Goal: Find specific page/section: Find specific page/section

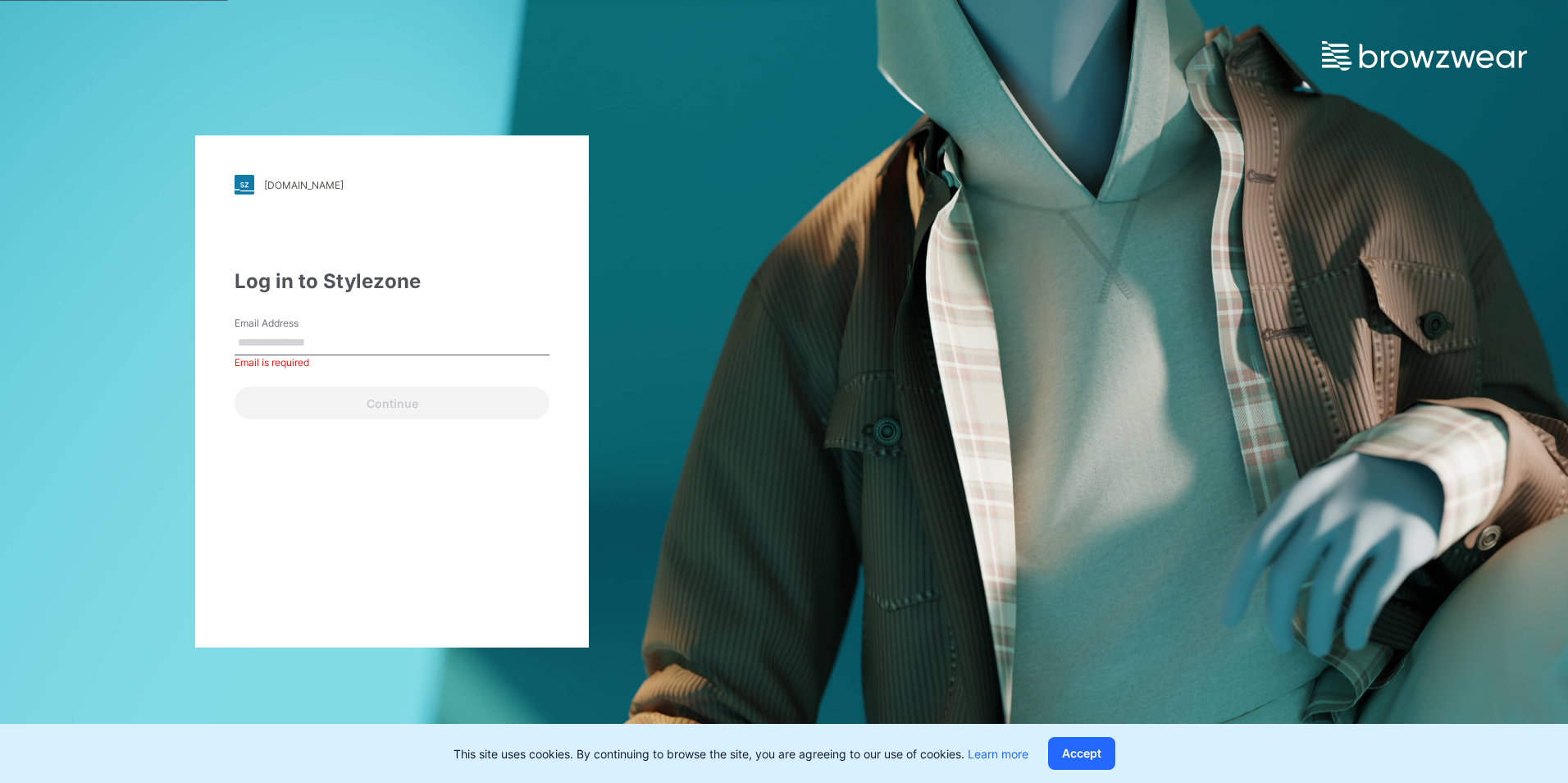
click at [386, 326] on div "Email Address Email is required" at bounding box center [392, 341] width 315 height 50
click at [384, 341] on input "Email Address" at bounding box center [392, 342] width 315 height 24
type input "**********"
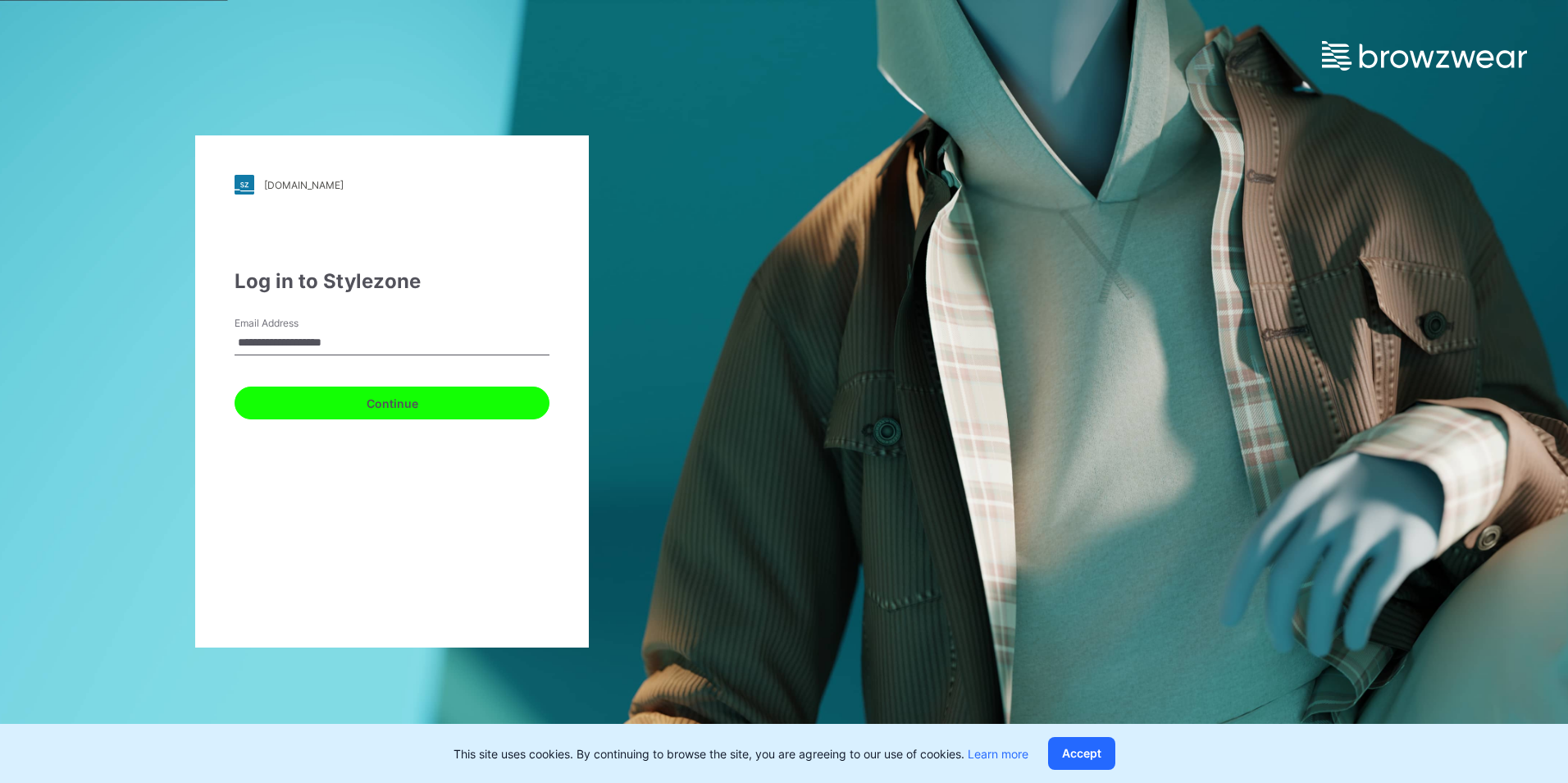
click at [383, 404] on button "Continue" at bounding box center [392, 402] width 315 height 33
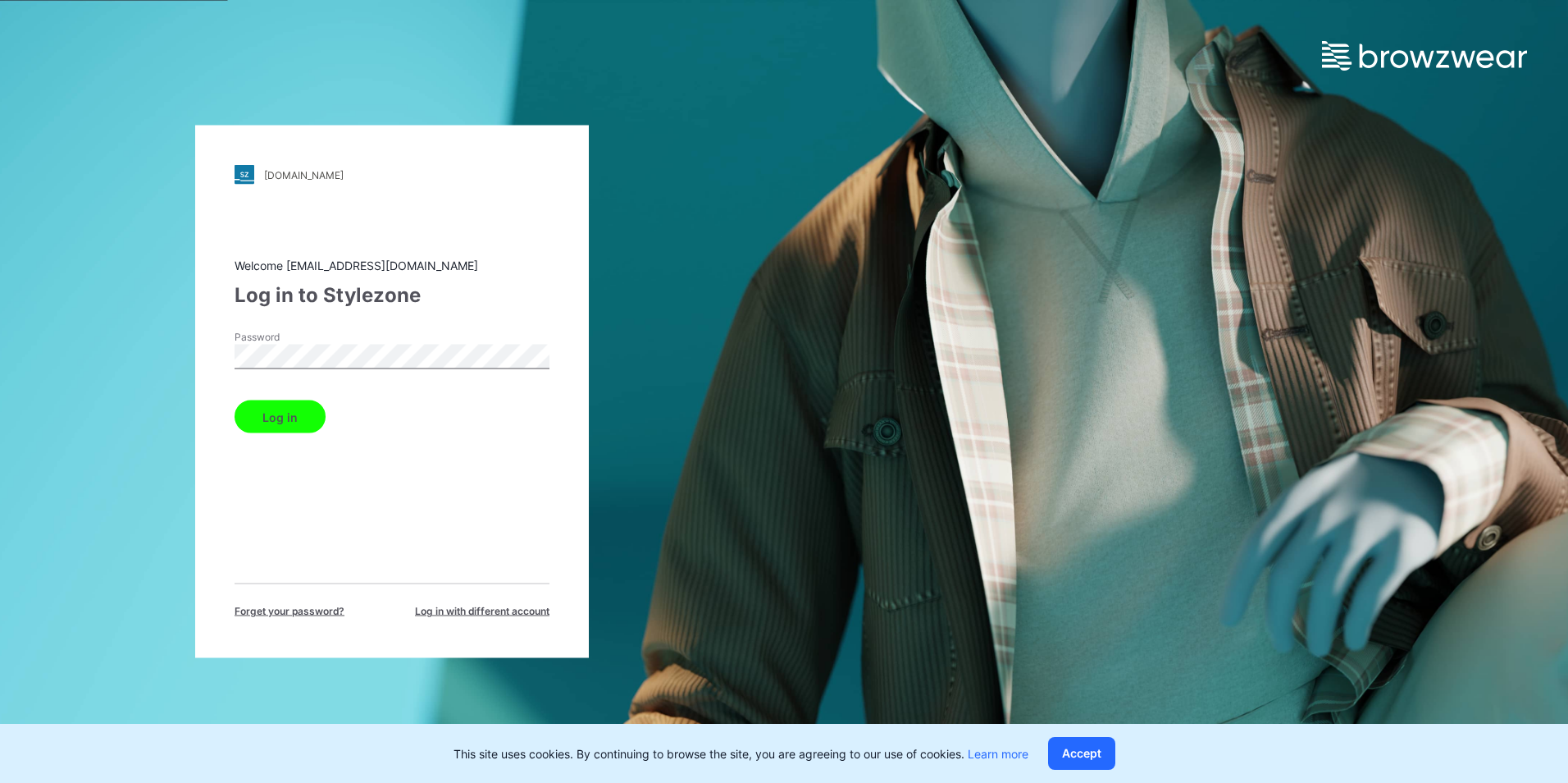
click at [353, 562] on div "Welcome [EMAIL_ADDRESS][DOMAIN_NAME] Log in to Stylezone Password Log in Forget…" at bounding box center [392, 438] width 315 height 362
click at [270, 417] on button "Log in" at bounding box center [280, 416] width 91 height 33
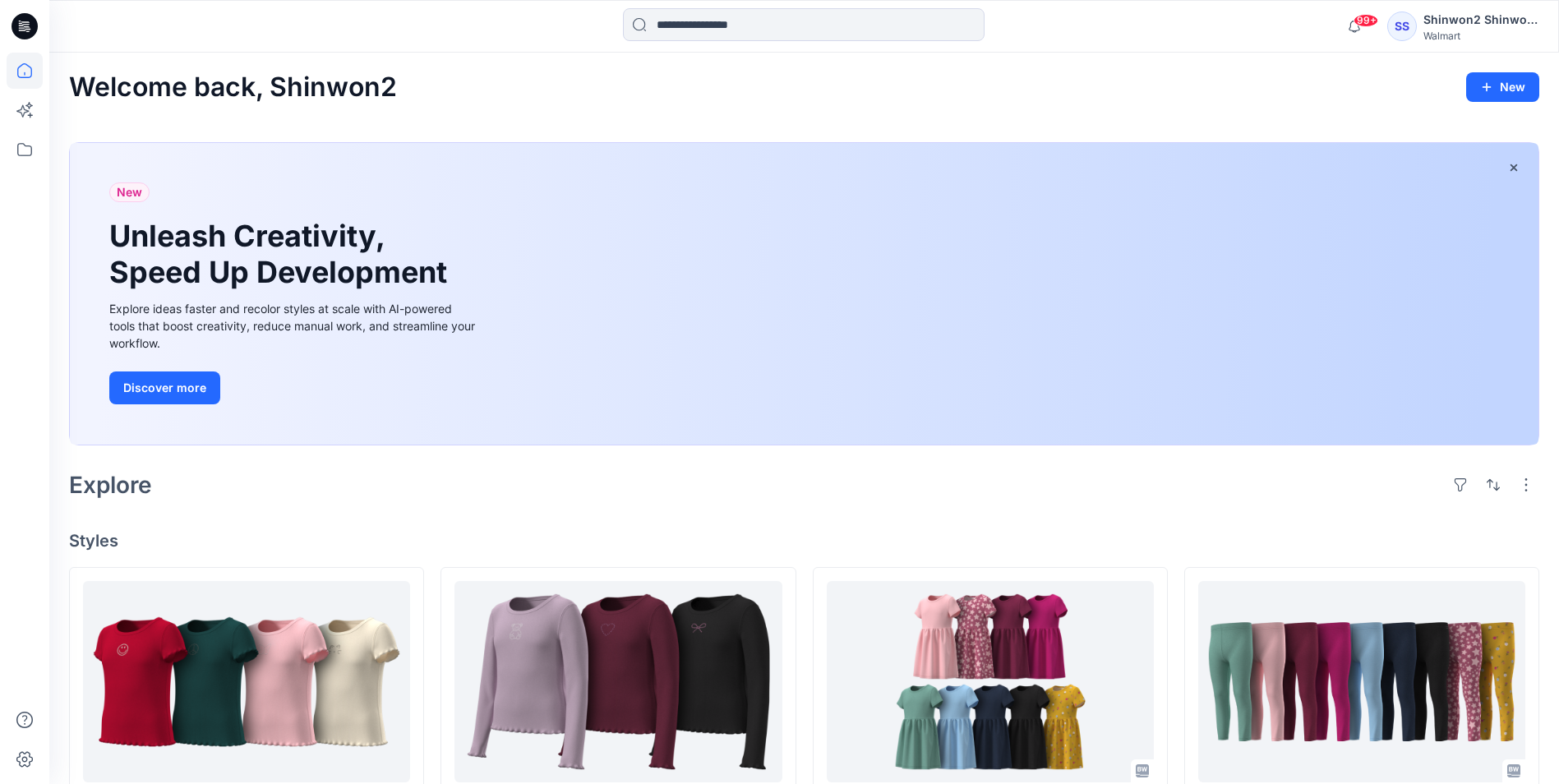
click at [35, 28] on icon at bounding box center [24, 26] width 26 height 26
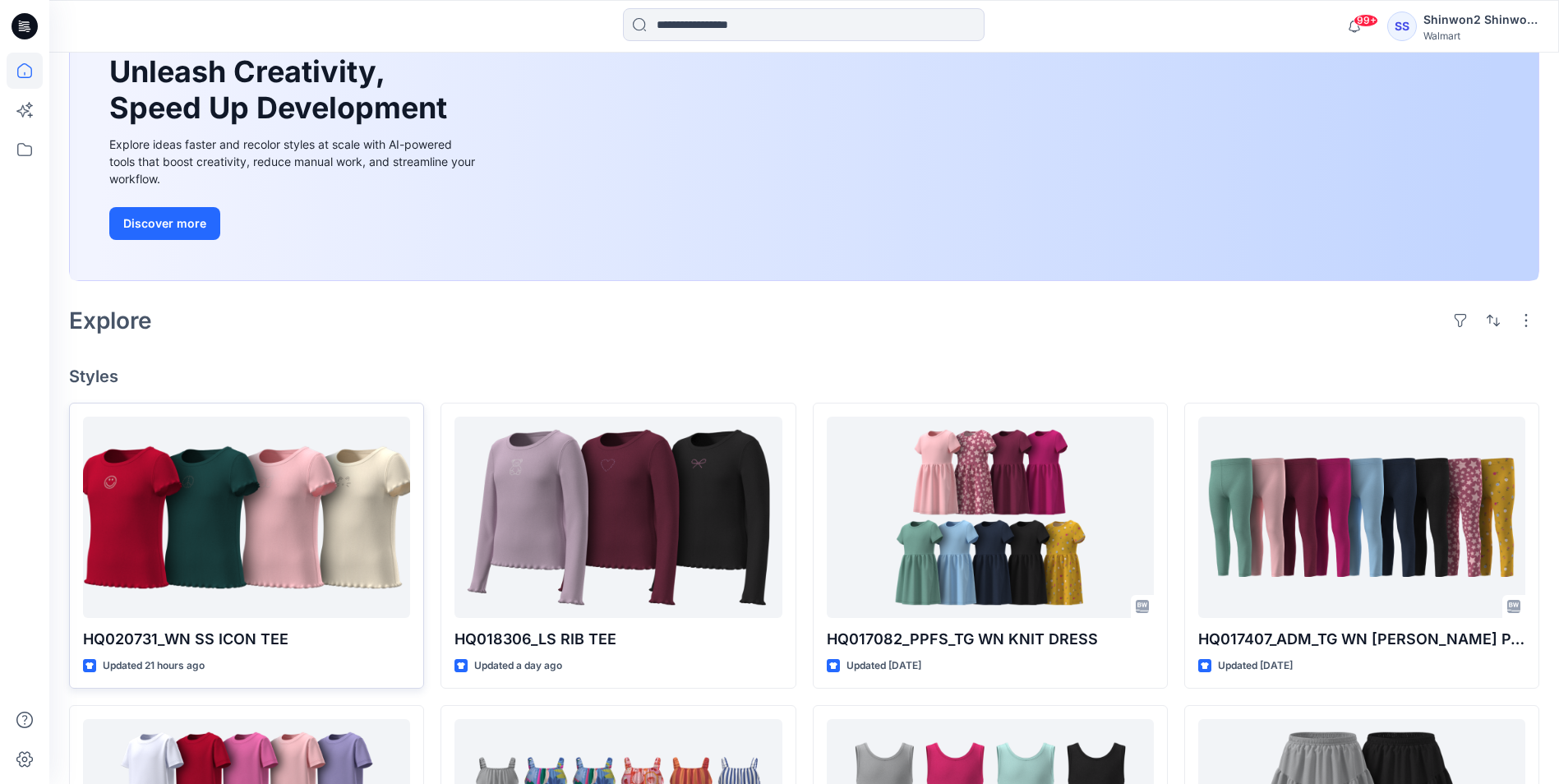
scroll to position [246, 0]
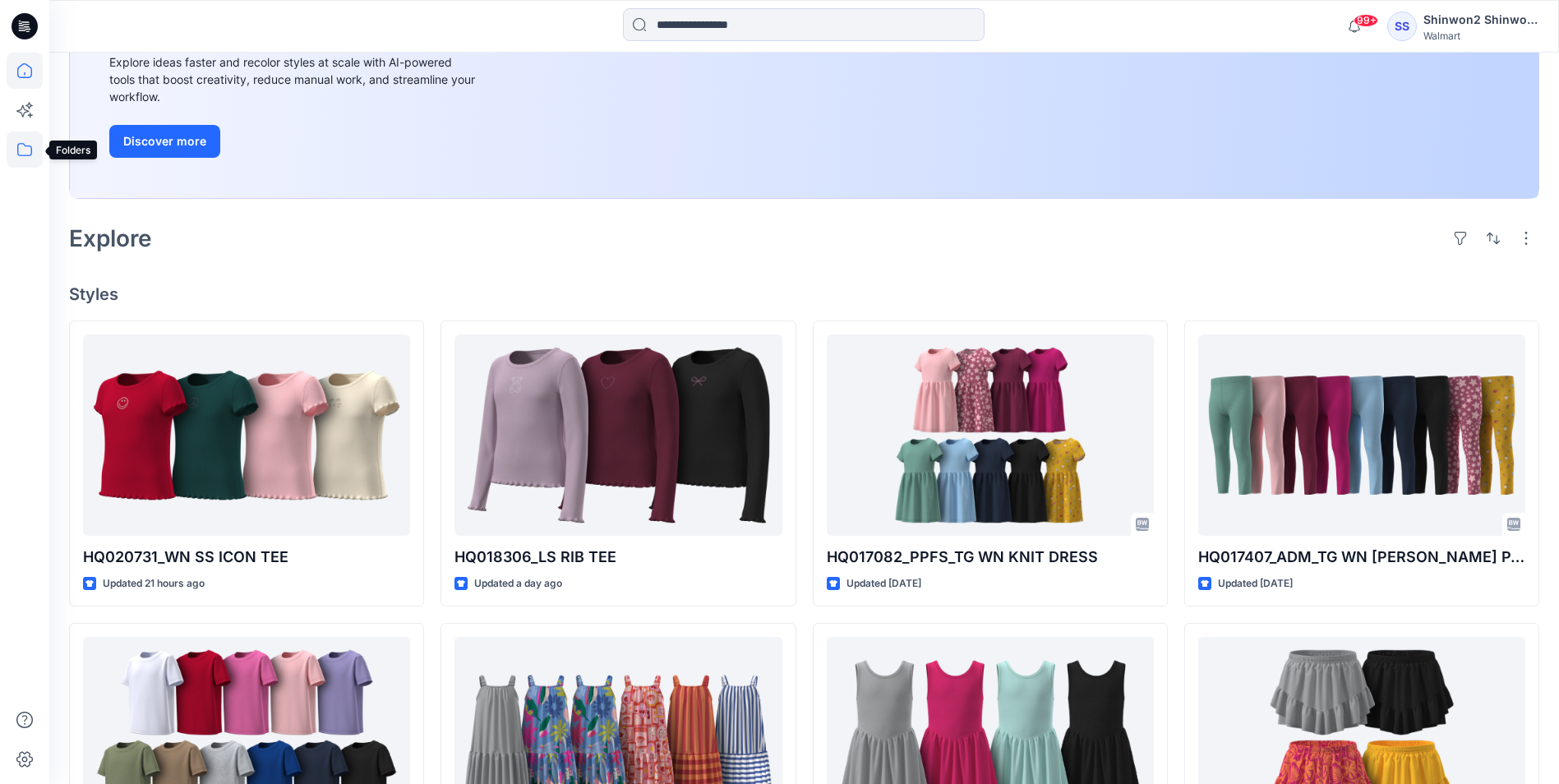
click at [30, 146] on icon at bounding box center [24, 150] width 15 height 13
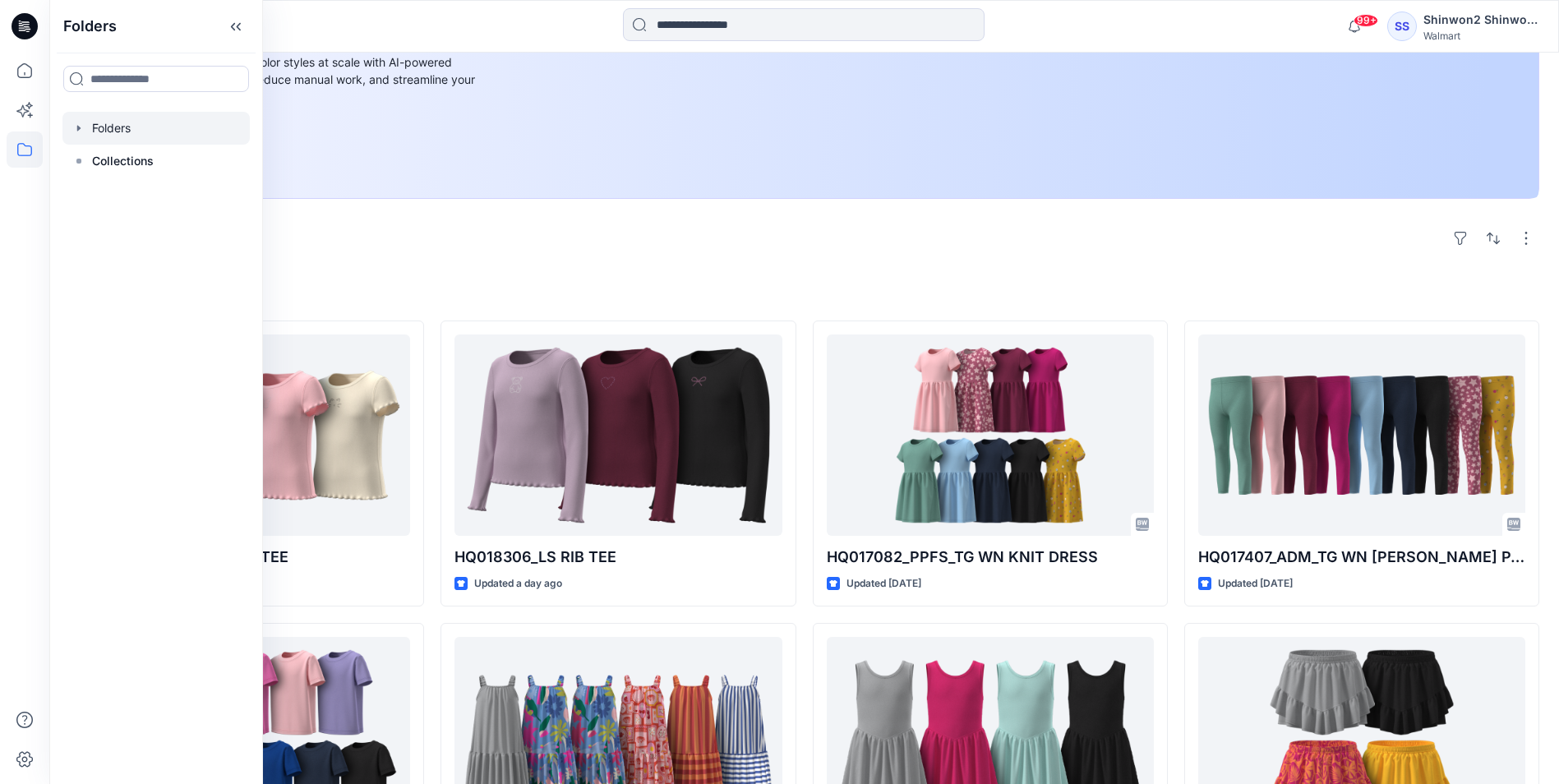
click at [135, 134] on div at bounding box center [156, 127] width 187 height 33
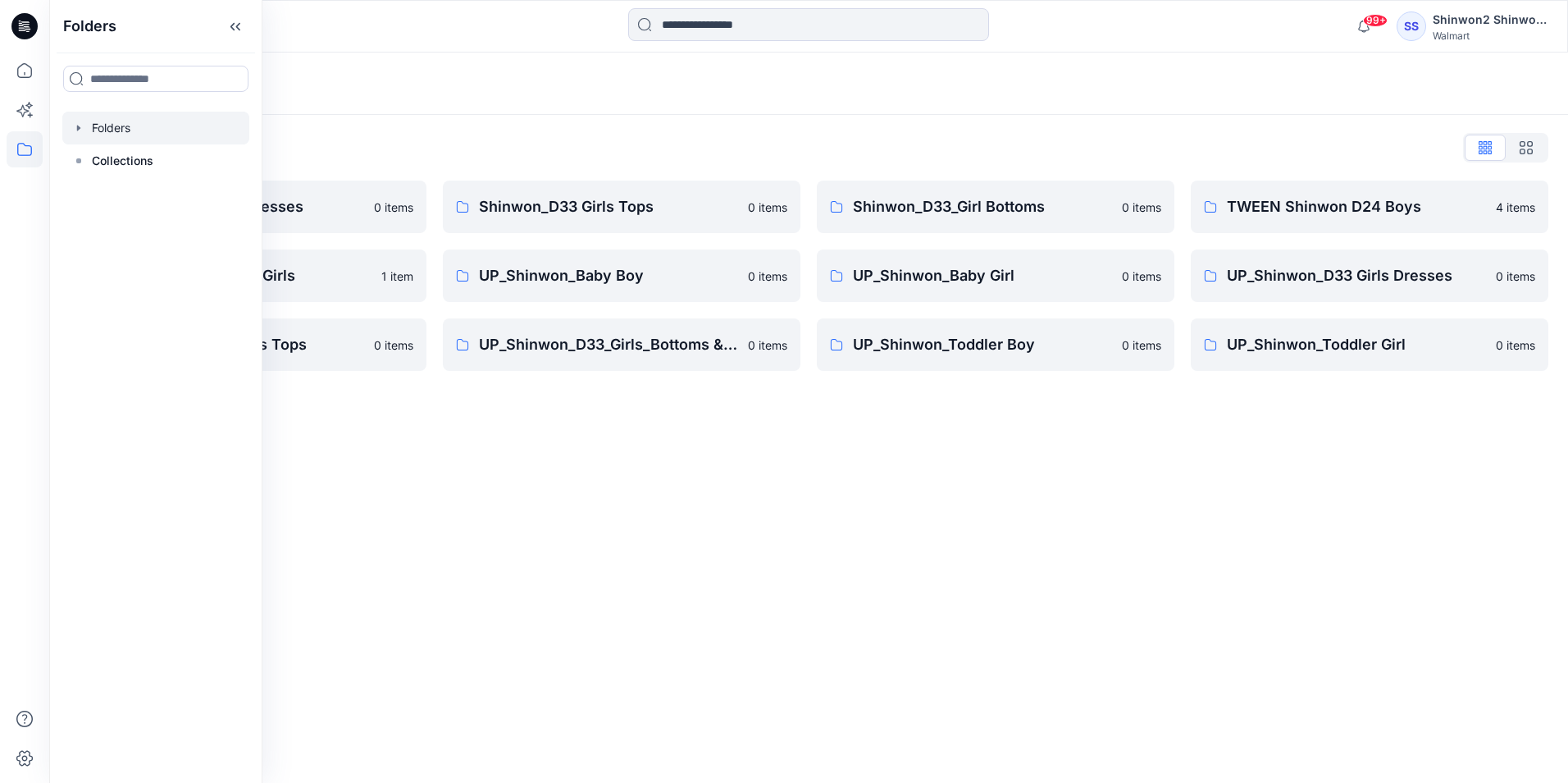
click at [599, 541] on div "Folders Folders List Shinwon_D33 Girls Dresses 0 items TWEEN Shinwon D33 Girls …" at bounding box center [809, 417] width 1518 height 731
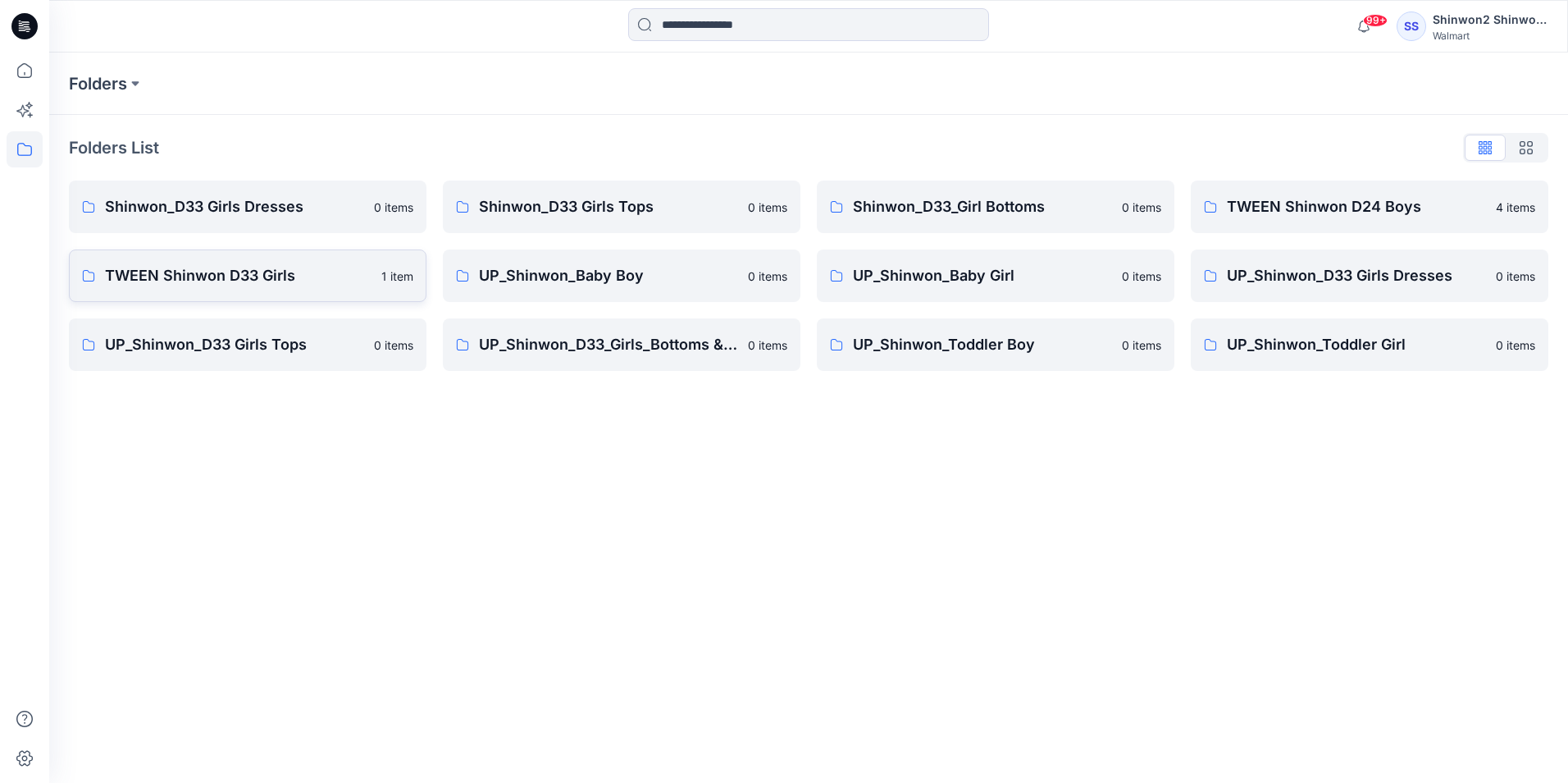
click at [318, 274] on p "TWEEN Shinwon D33 Girls" at bounding box center [237, 275] width 266 height 23
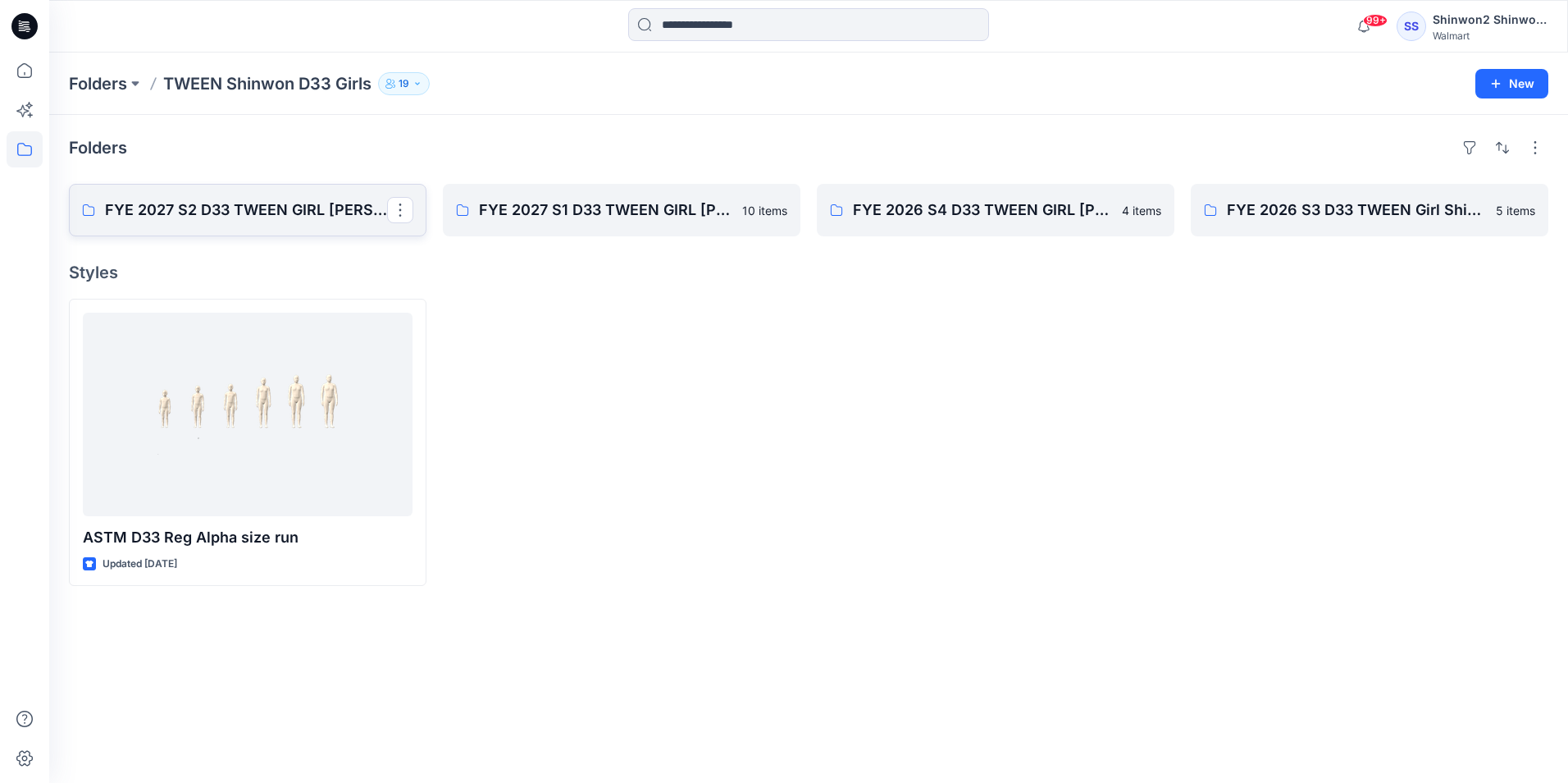
click at [249, 201] on p "FYE 2027 S2 D33 TWEEN GIRL [PERSON_NAME]" at bounding box center [246, 210] width 282 height 23
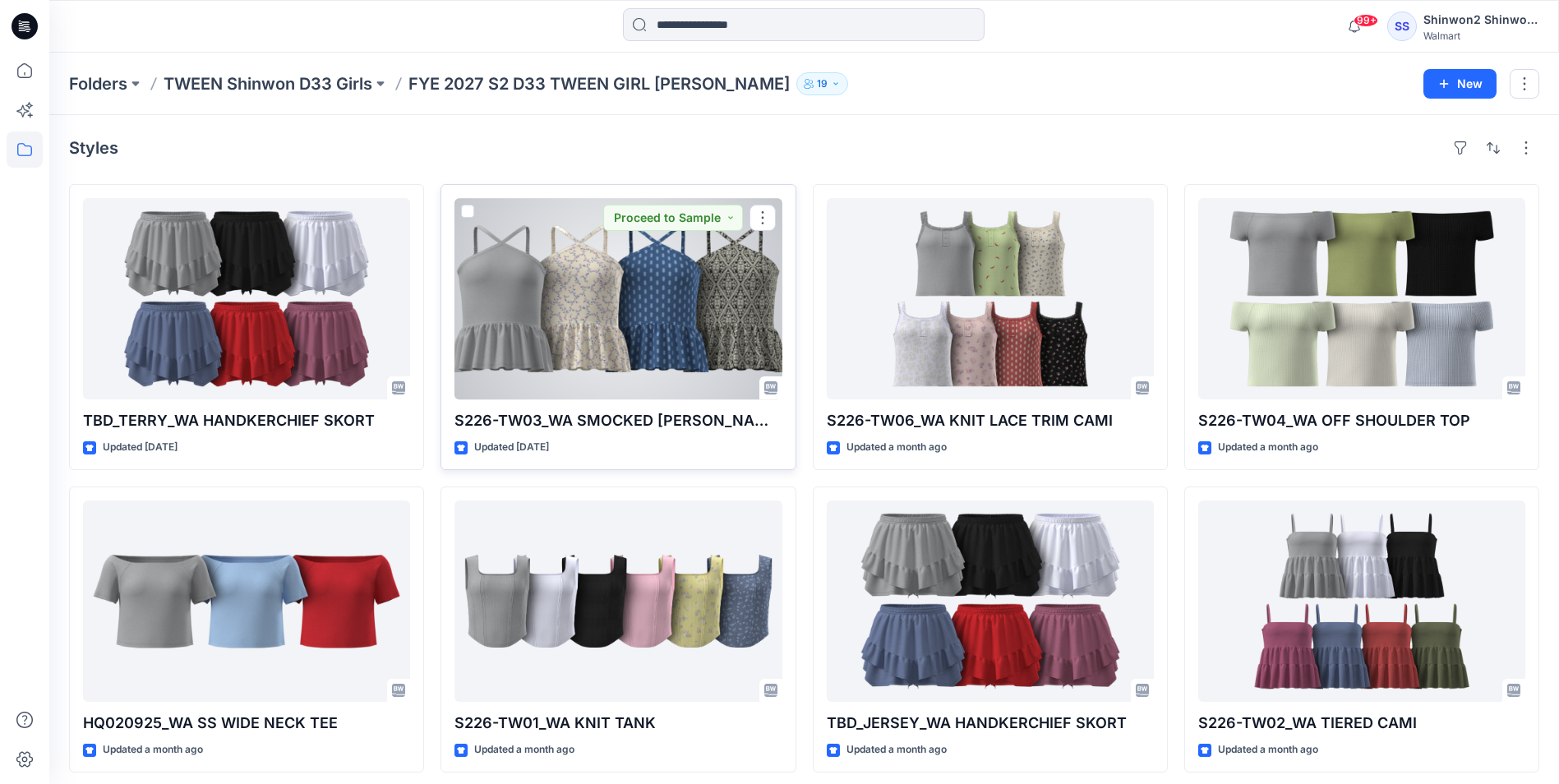
click at [655, 326] on div at bounding box center [617, 298] width 327 height 201
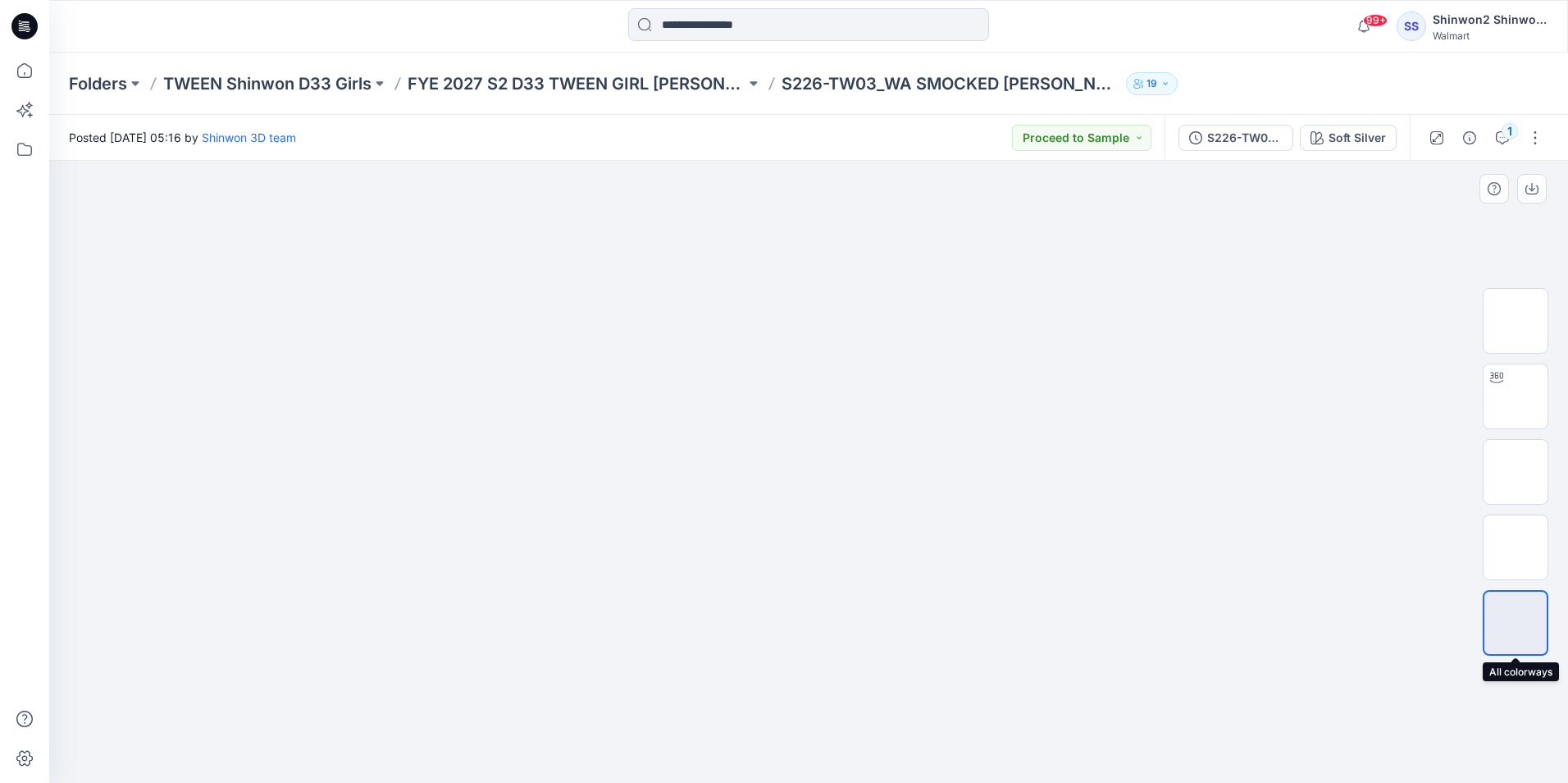
click at [1516, 623] on img at bounding box center [1516, 623] width 0 height 0
click at [1357, 132] on div "Soft Silver" at bounding box center [1357, 138] width 57 height 18
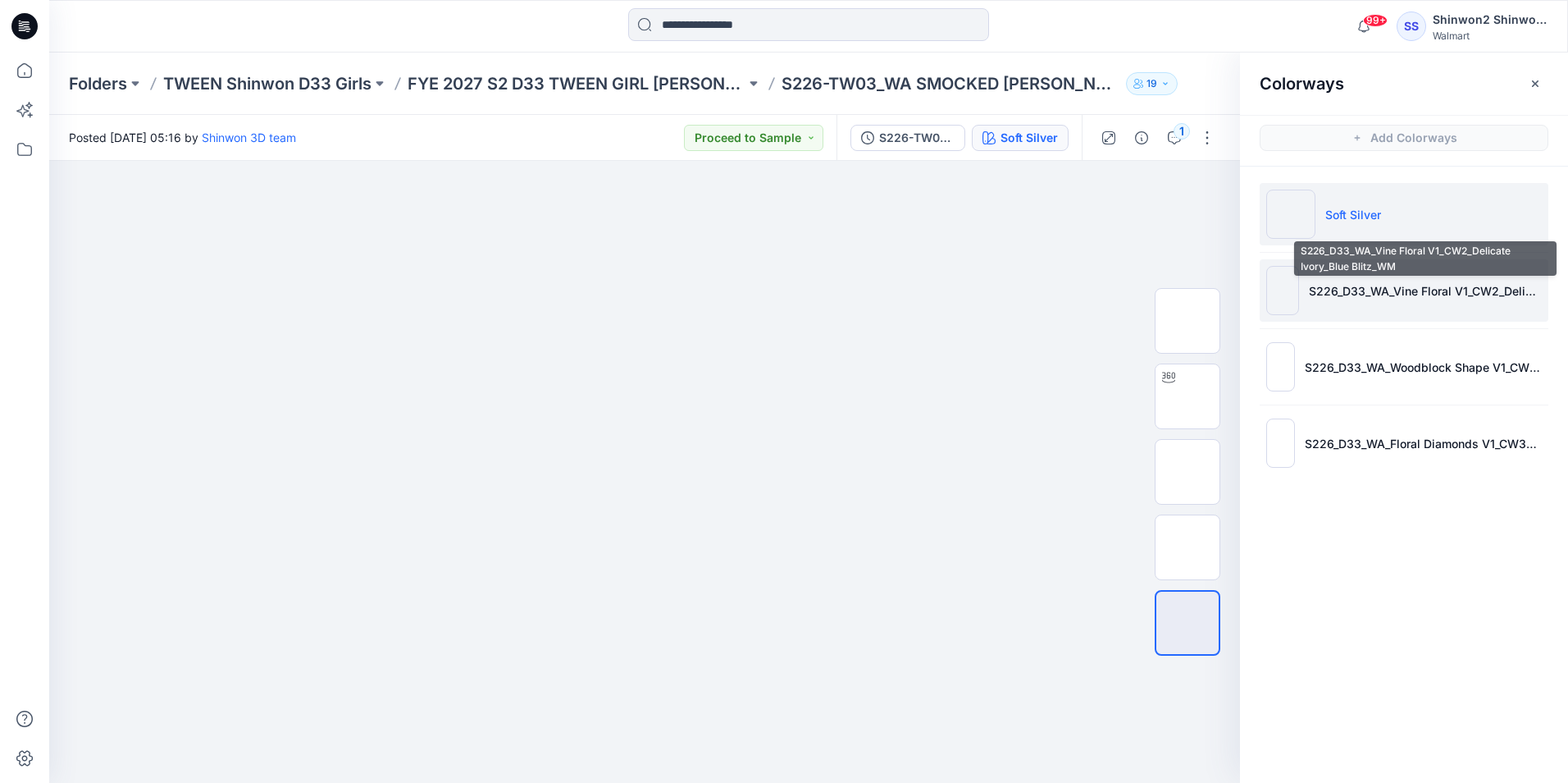
click at [1317, 286] on p "S226_D33_WA_Vine Floral V1_CW2_Delicate Ivory_Blue Blitz_WM" at bounding box center [1425, 291] width 233 height 17
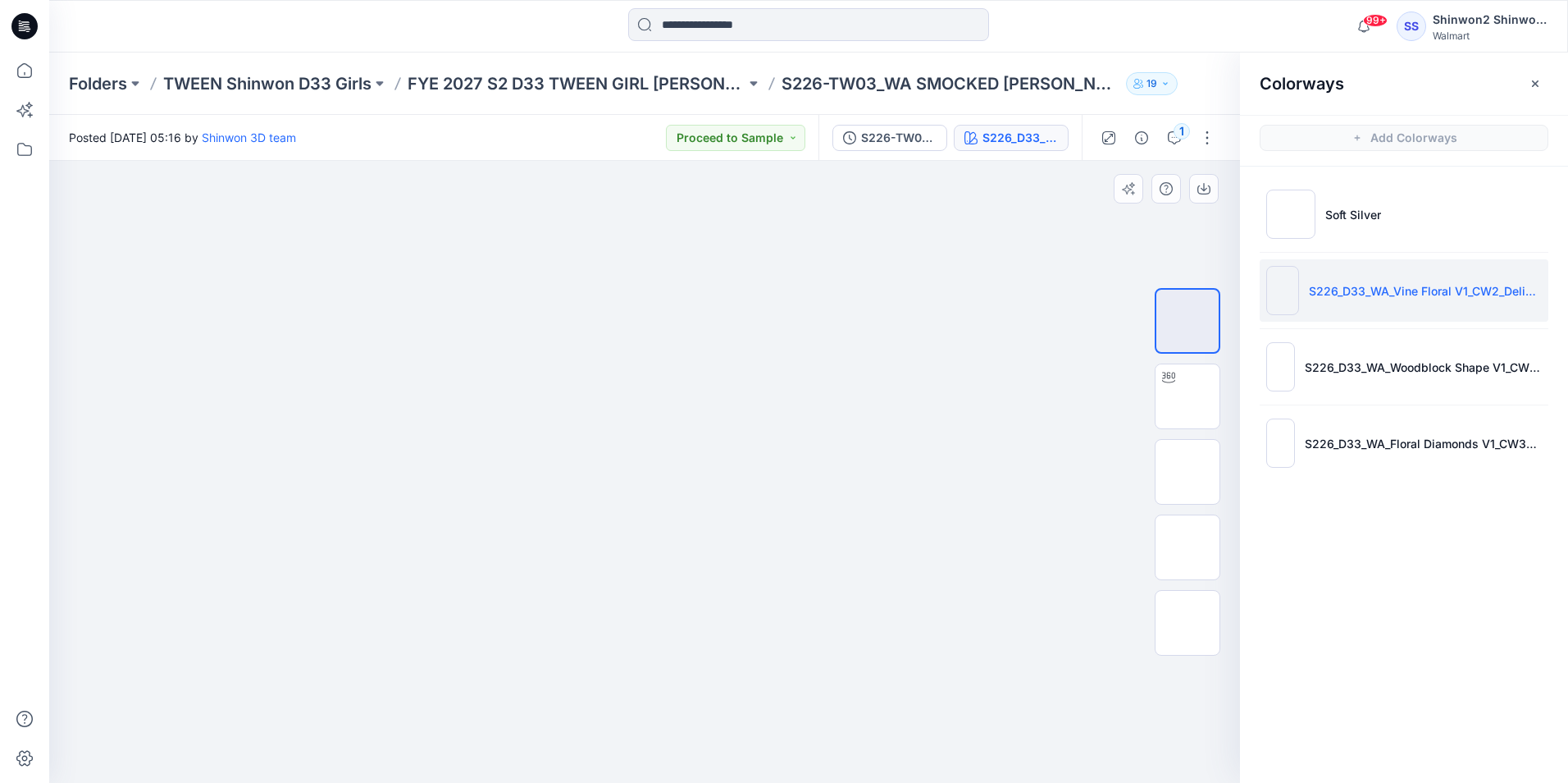
click at [671, 297] on img at bounding box center [644, 297] width 246 height 0
click at [667, 297] on img at bounding box center [644, 297] width 246 height 0
click at [1187, 471] on img at bounding box center [1187, 471] width 0 height 0
click at [1187, 321] on img at bounding box center [1187, 321] width 0 height 0
click at [991, 548] on div at bounding box center [644, 471] width 1190 height 622
